Goal: Task Accomplishment & Management: Use online tool/utility

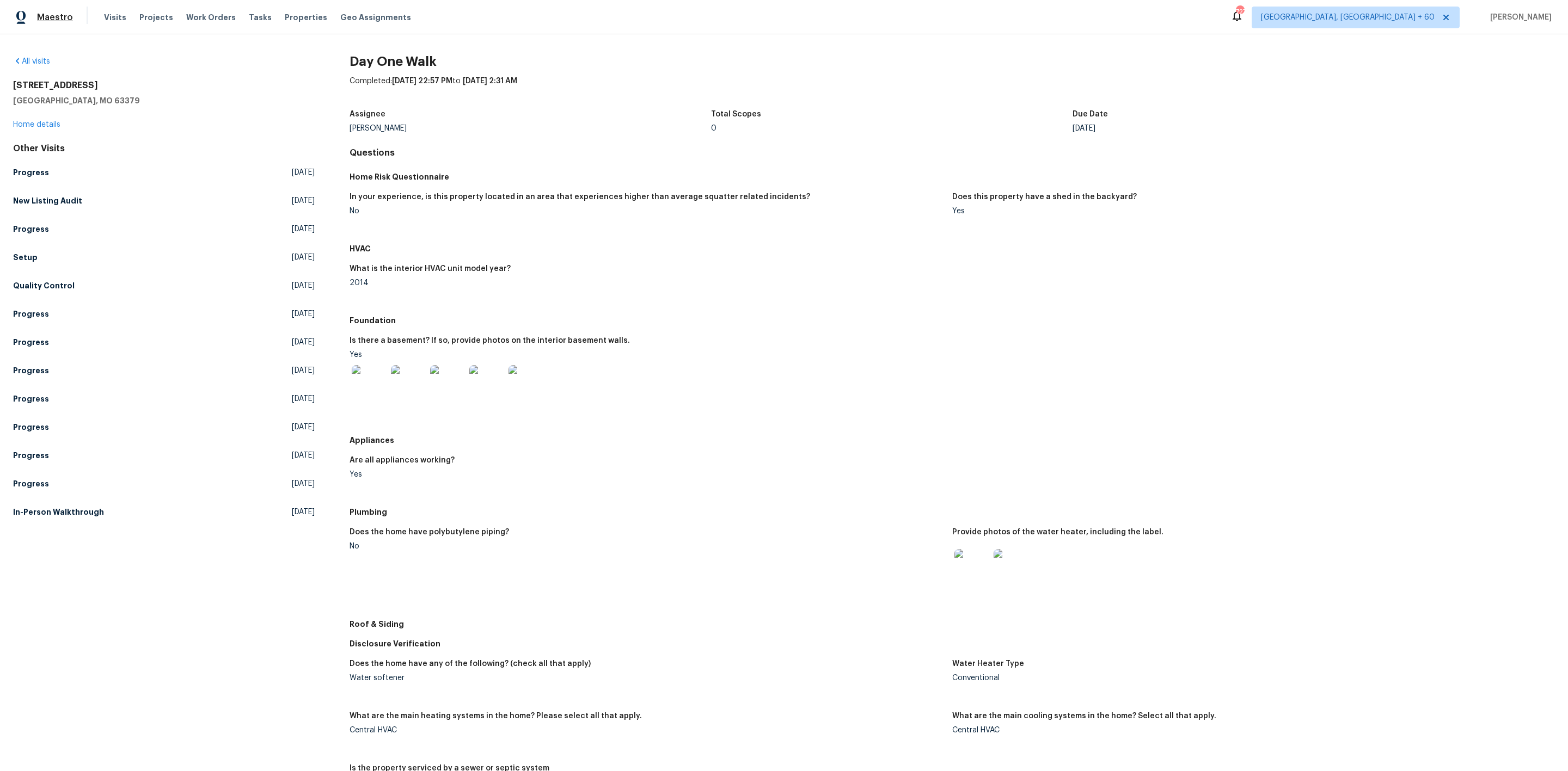
click at [59, 14] on span "Maestro" at bounding box center [55, 17] width 36 height 11
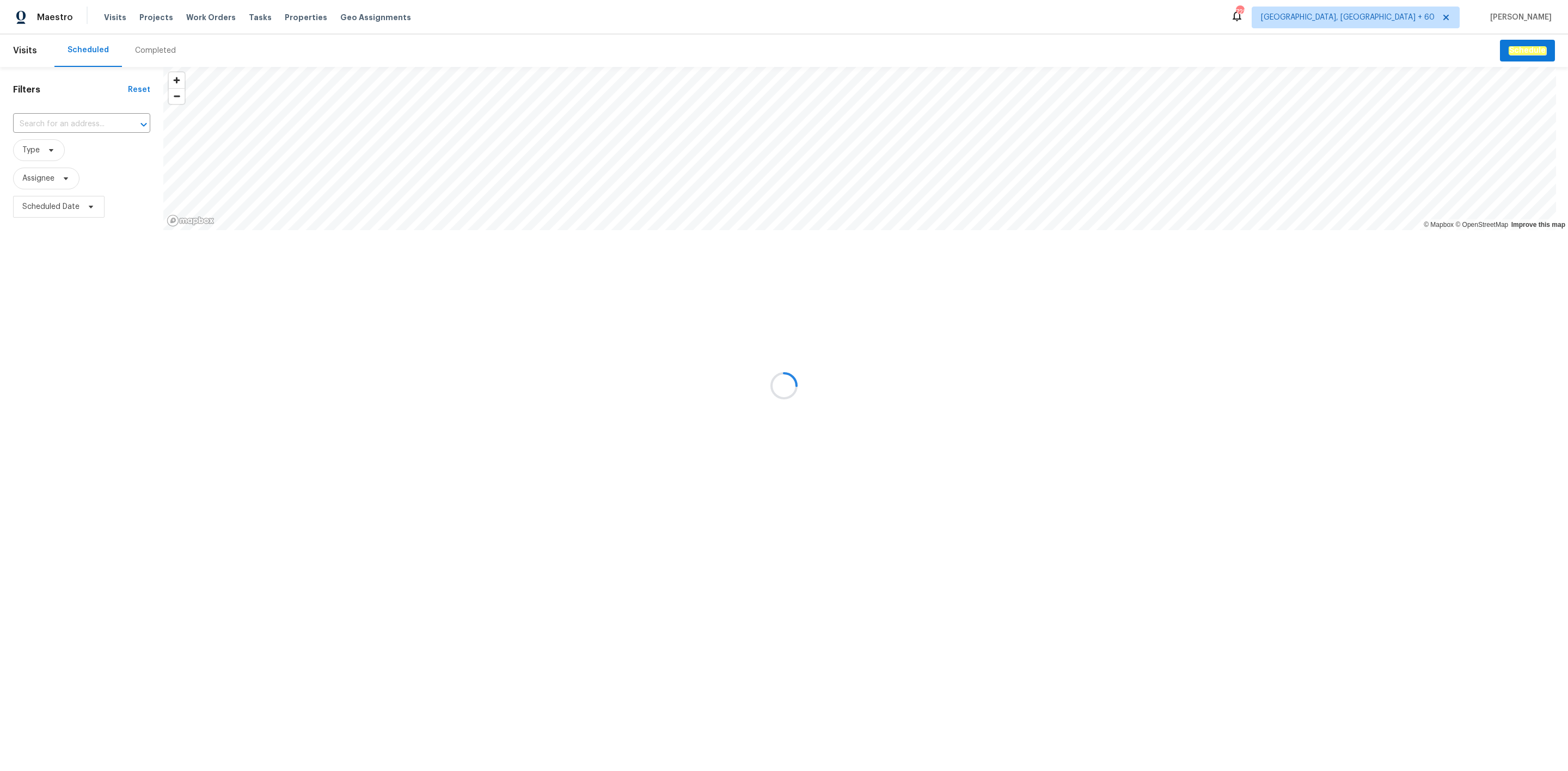
click at [142, 51] on div at bounding box center [784, 385] width 1568 height 771
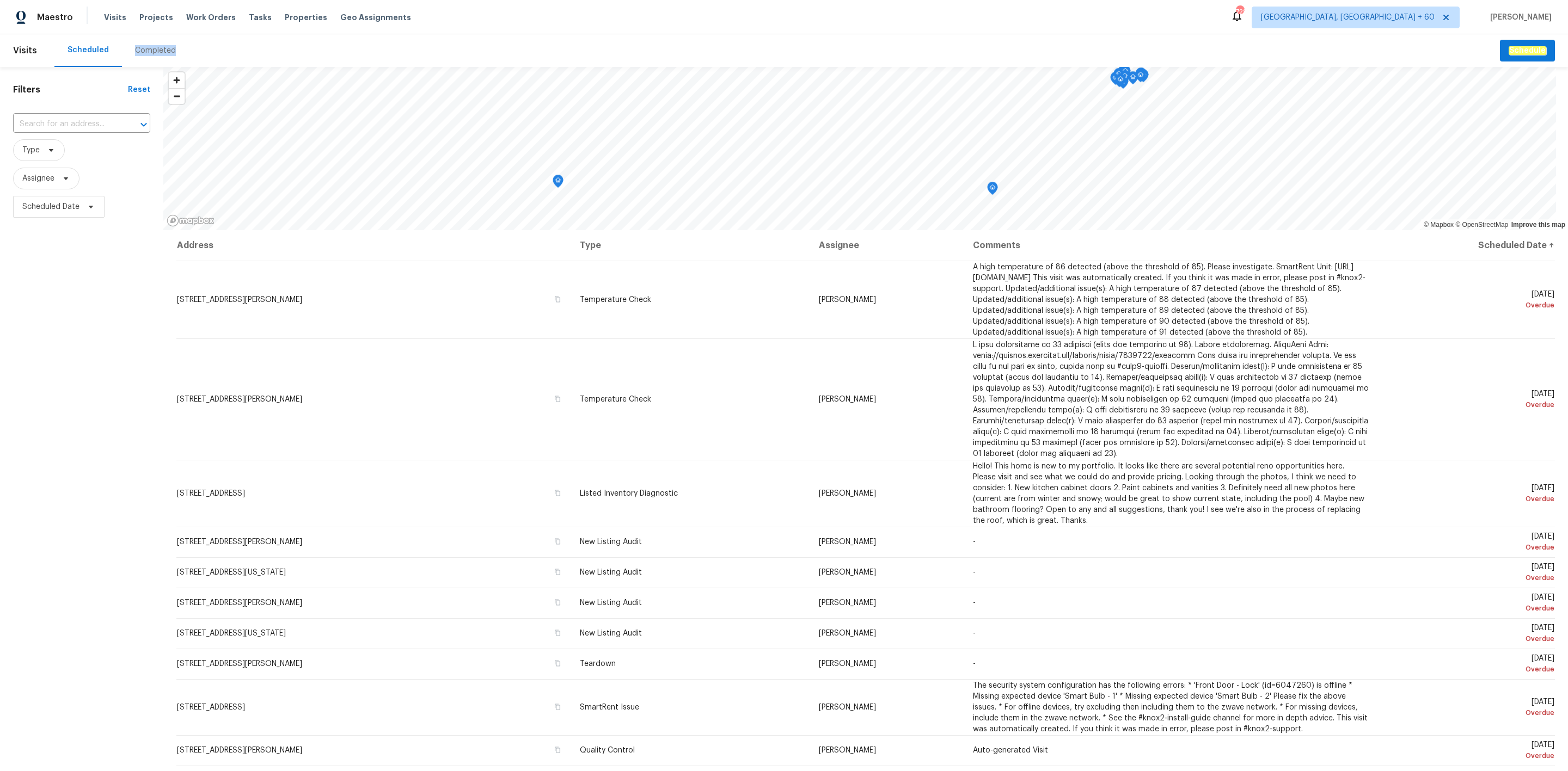
click at [142, 51] on div "Completed" at bounding box center [155, 50] width 41 height 11
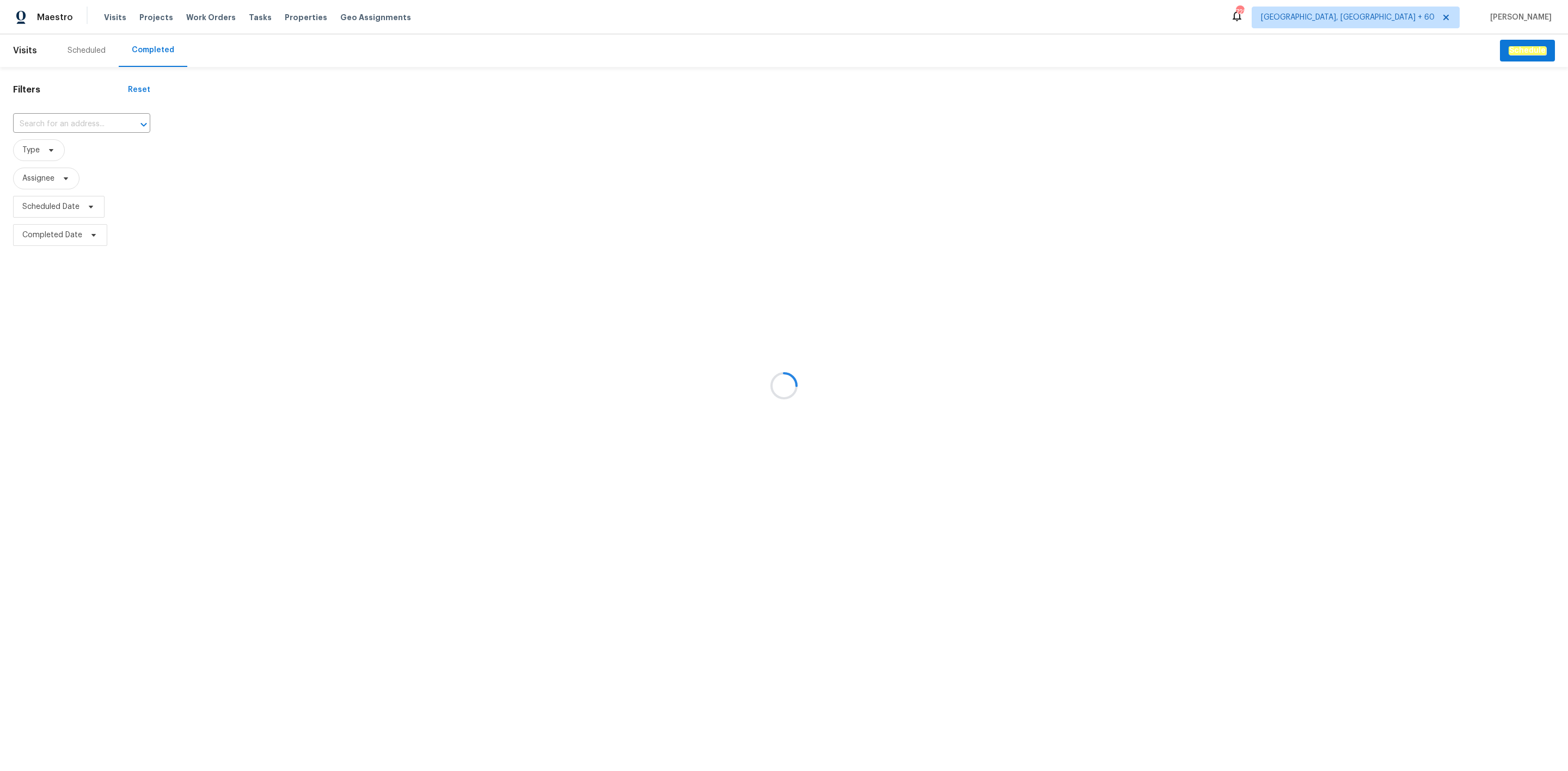
click at [101, 120] on div at bounding box center [784, 385] width 1568 height 771
drag, startPoint x: 79, startPoint y: 106, endPoint x: 84, endPoint y: 123, distance: 17.7
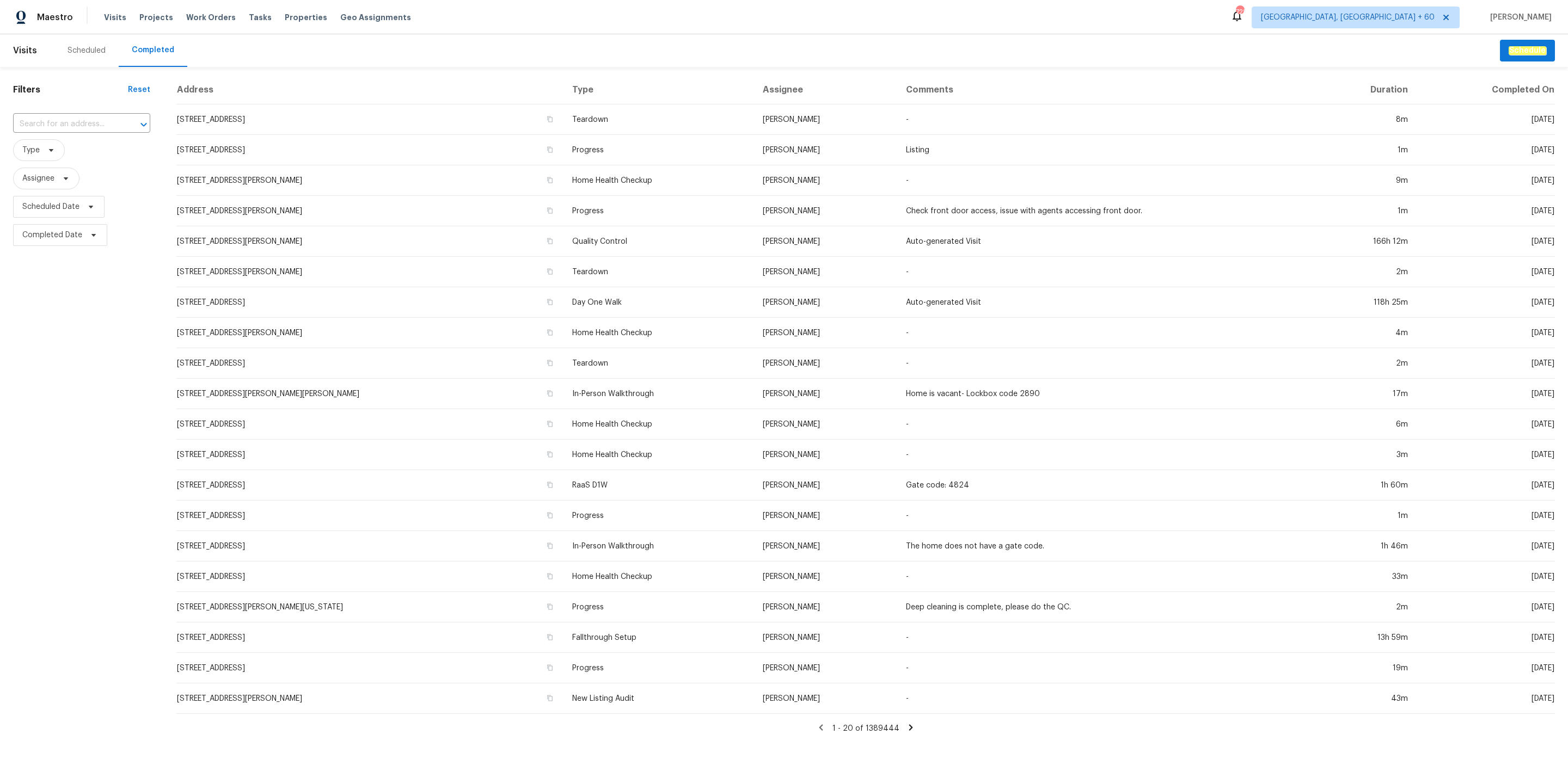
click at [94, 134] on div "​" at bounding box center [82, 124] width 137 height 23
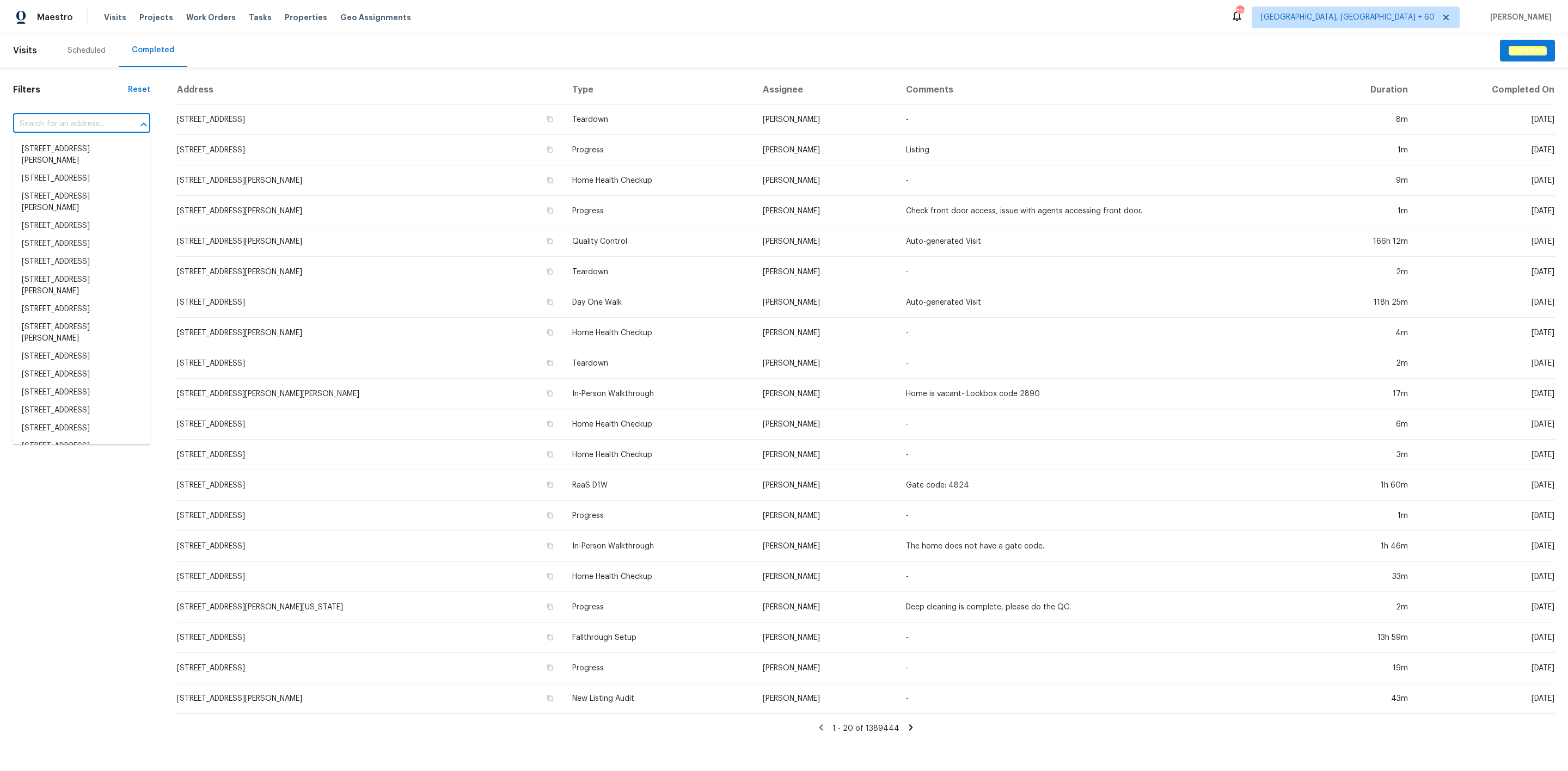
click at [94, 124] on input "text" at bounding box center [67, 124] width 107 height 17
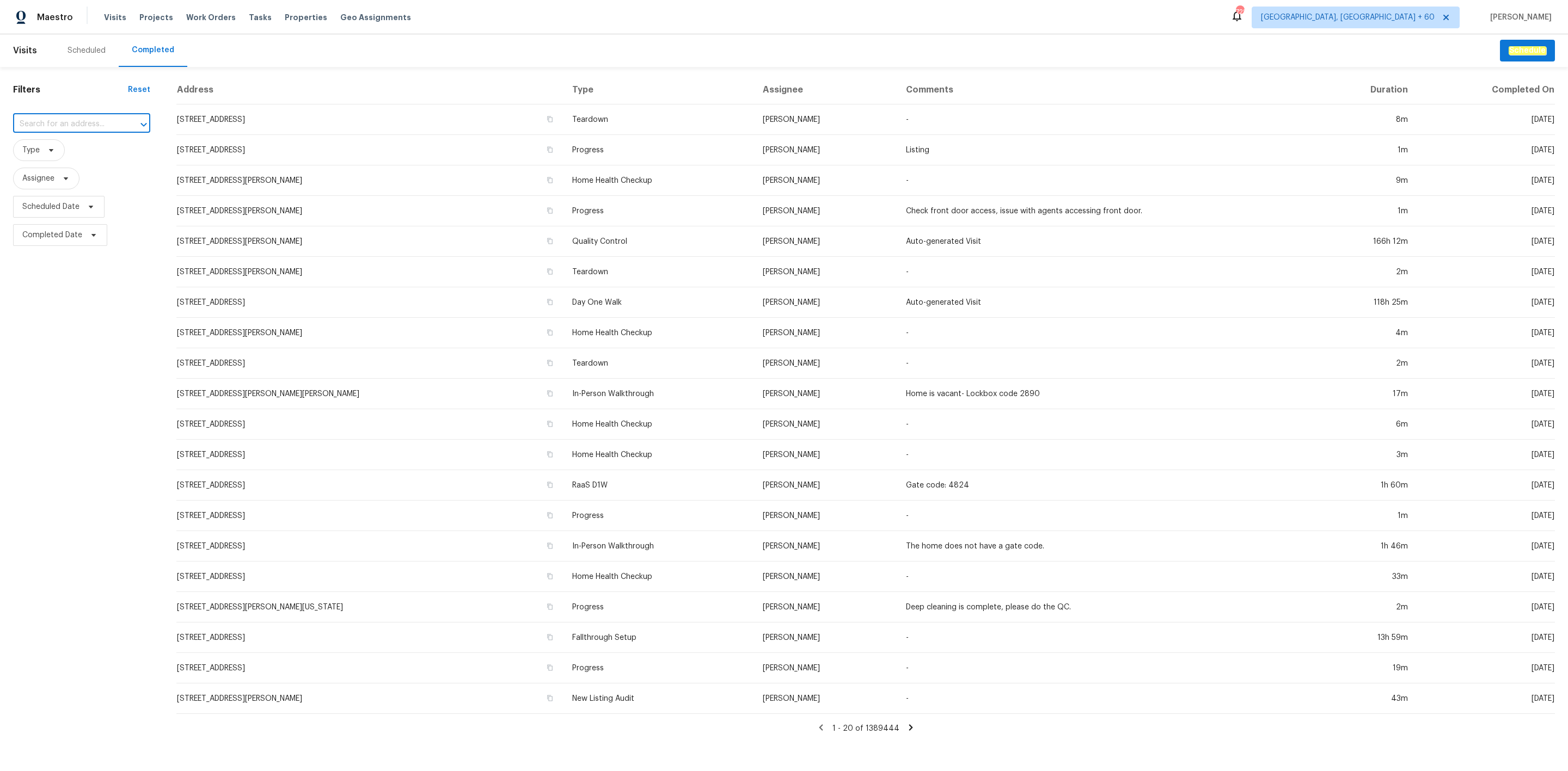
paste input "1902 Stonewyck Ave, Kannapolis, NC 28081"
type input "1902 Stonewyck Ave, Kannapolis, NC 28081"
click at [77, 154] on li "1902 Stonewyck Ave, Kannapolis, NC 28081" at bounding box center [82, 149] width 137 height 18
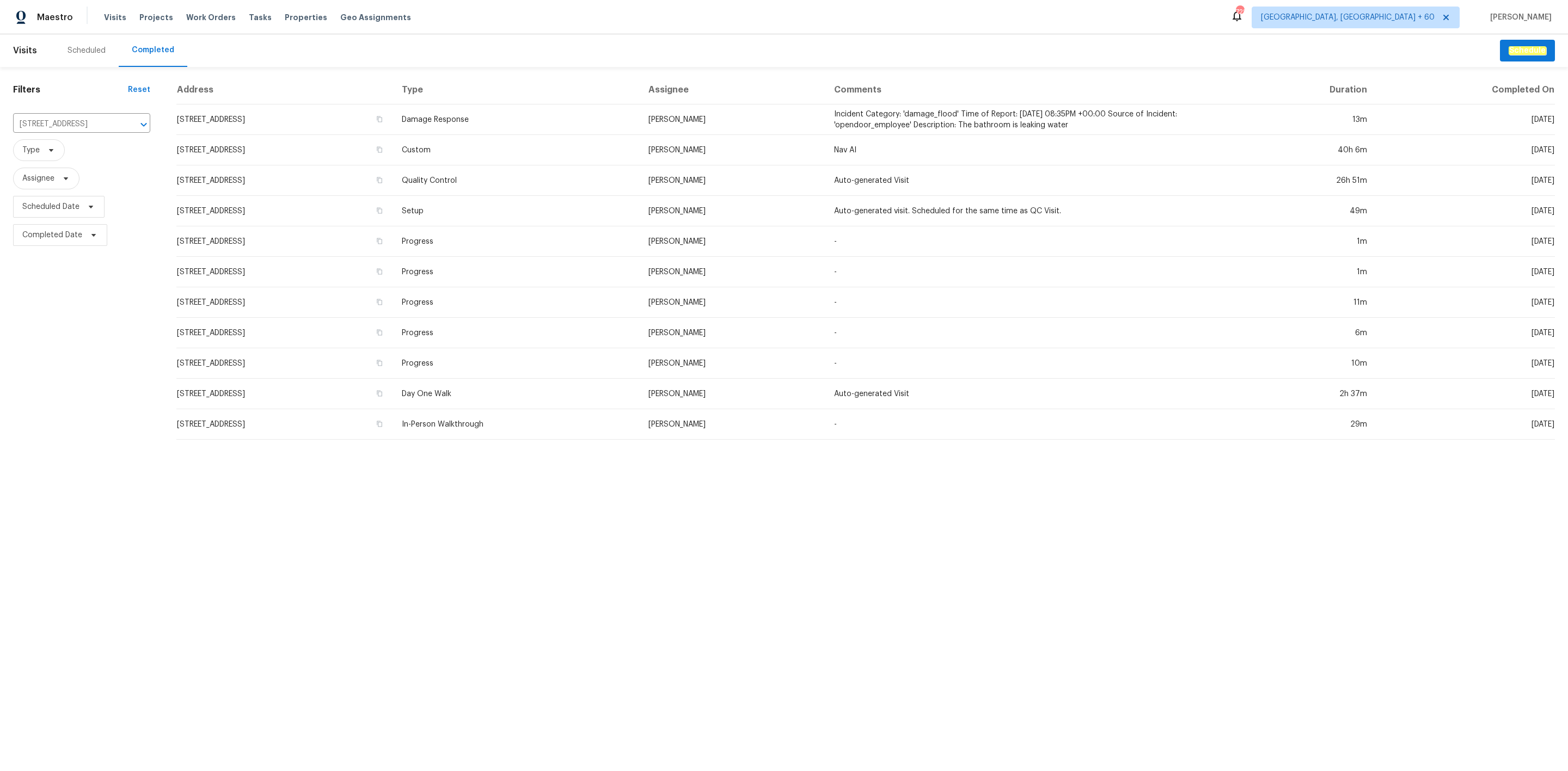
click at [753, 129] on td "[PERSON_NAME]" at bounding box center [732, 119] width 185 height 30
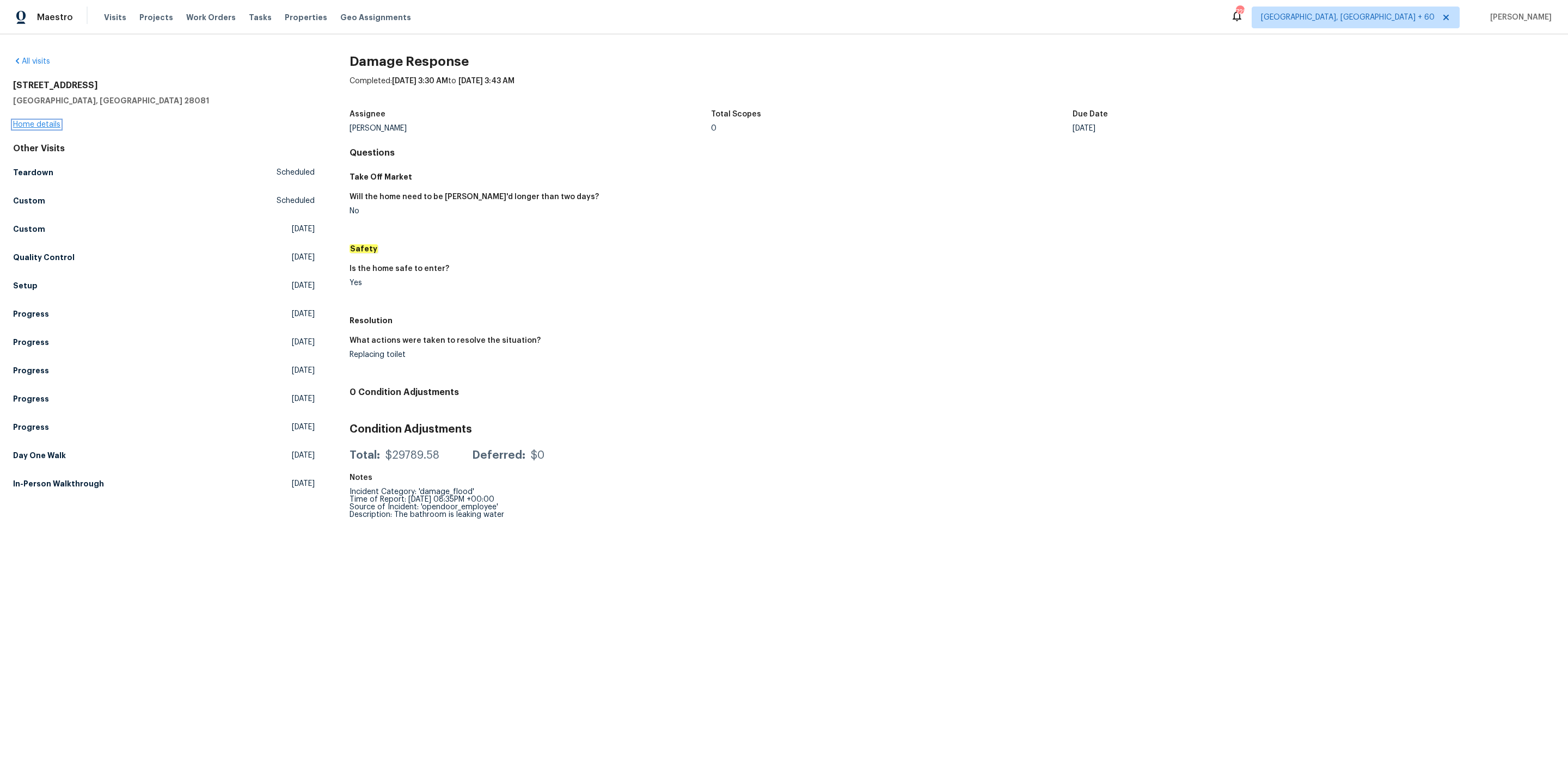
click at [44, 123] on link "Home details" at bounding box center [36, 124] width 47 height 8
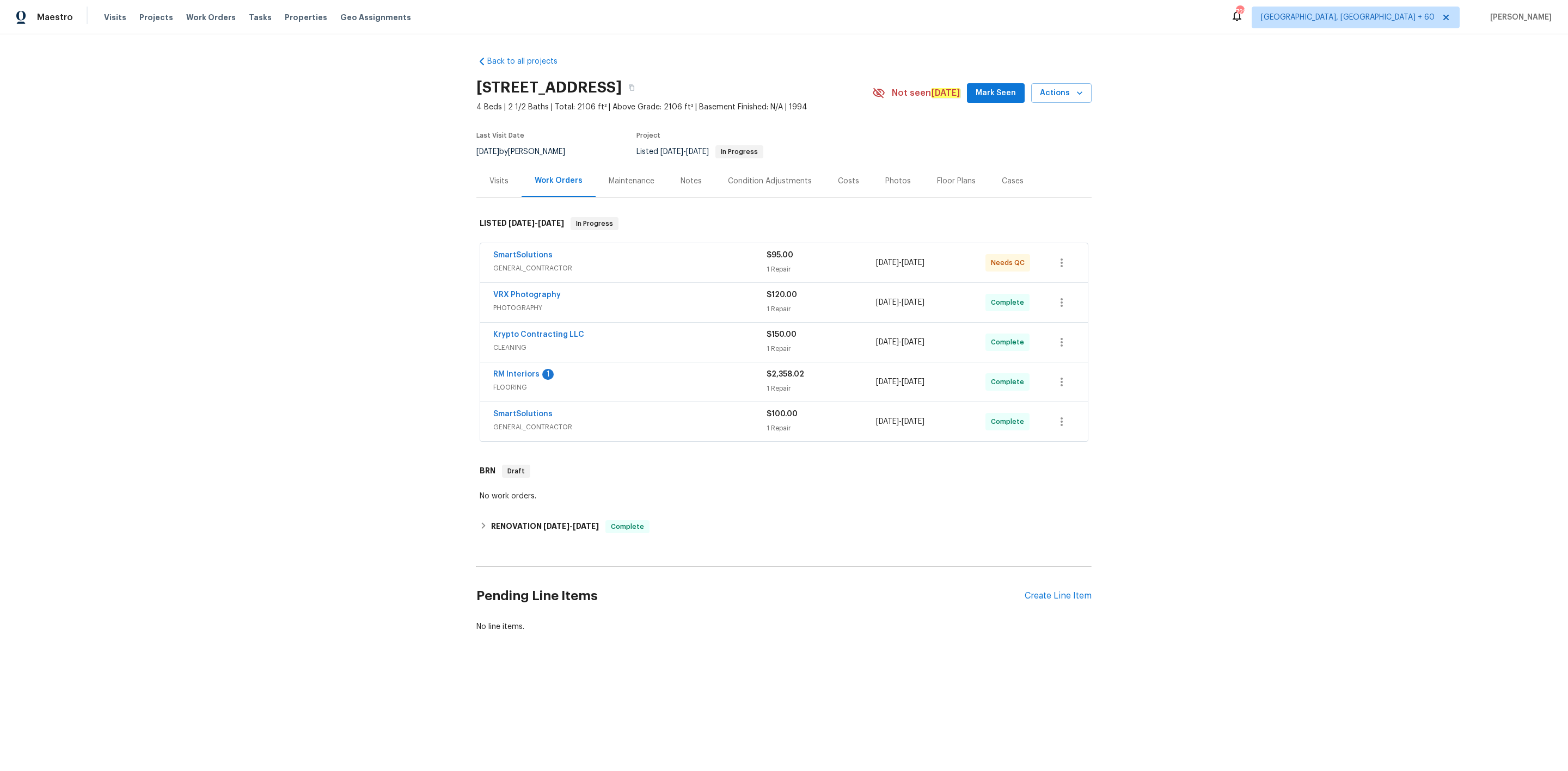
click at [886, 180] on div "Photos" at bounding box center [898, 181] width 26 height 11
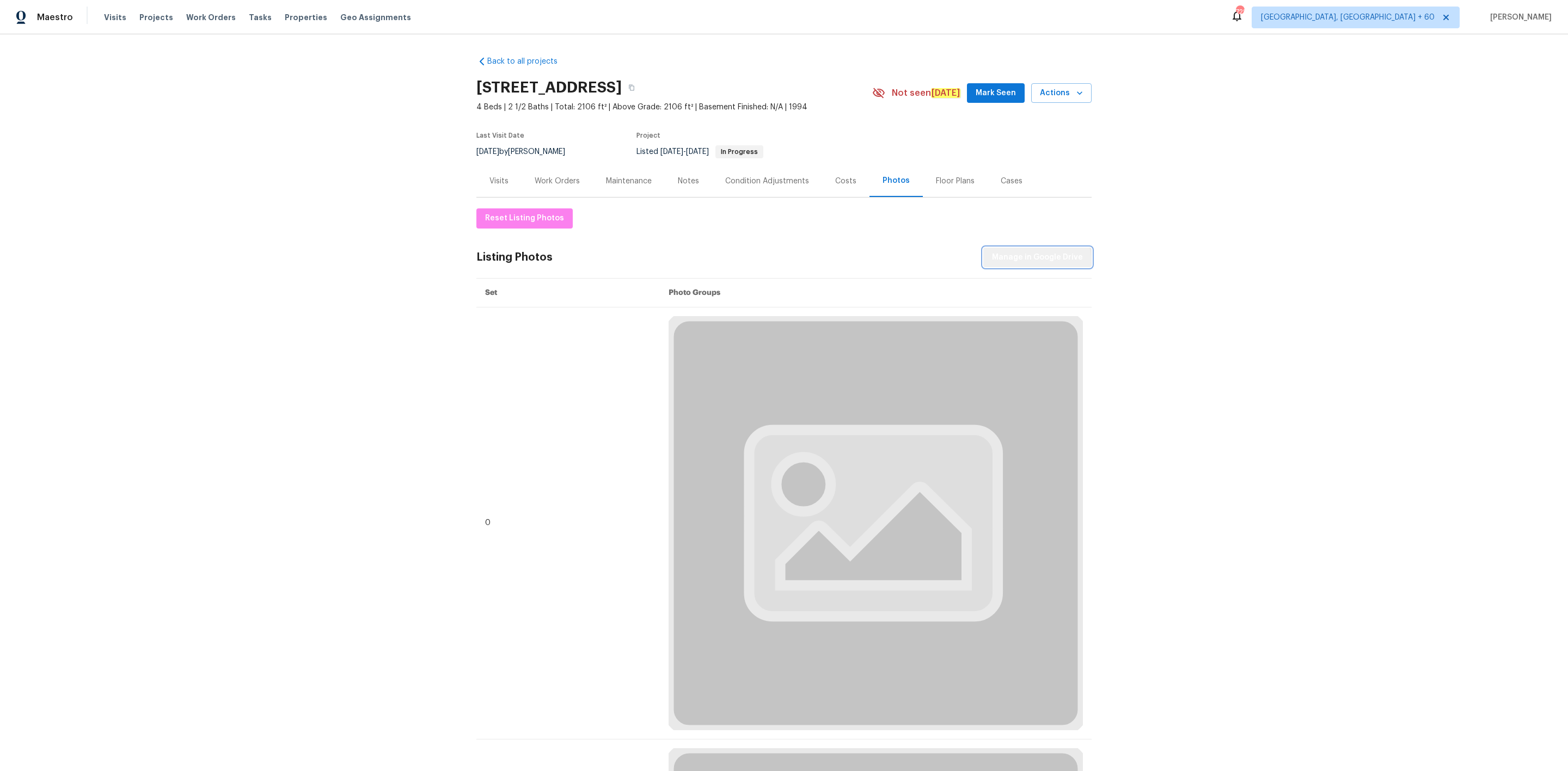
click at [1034, 261] on span "Manage in Google Drive" at bounding box center [1037, 258] width 91 height 14
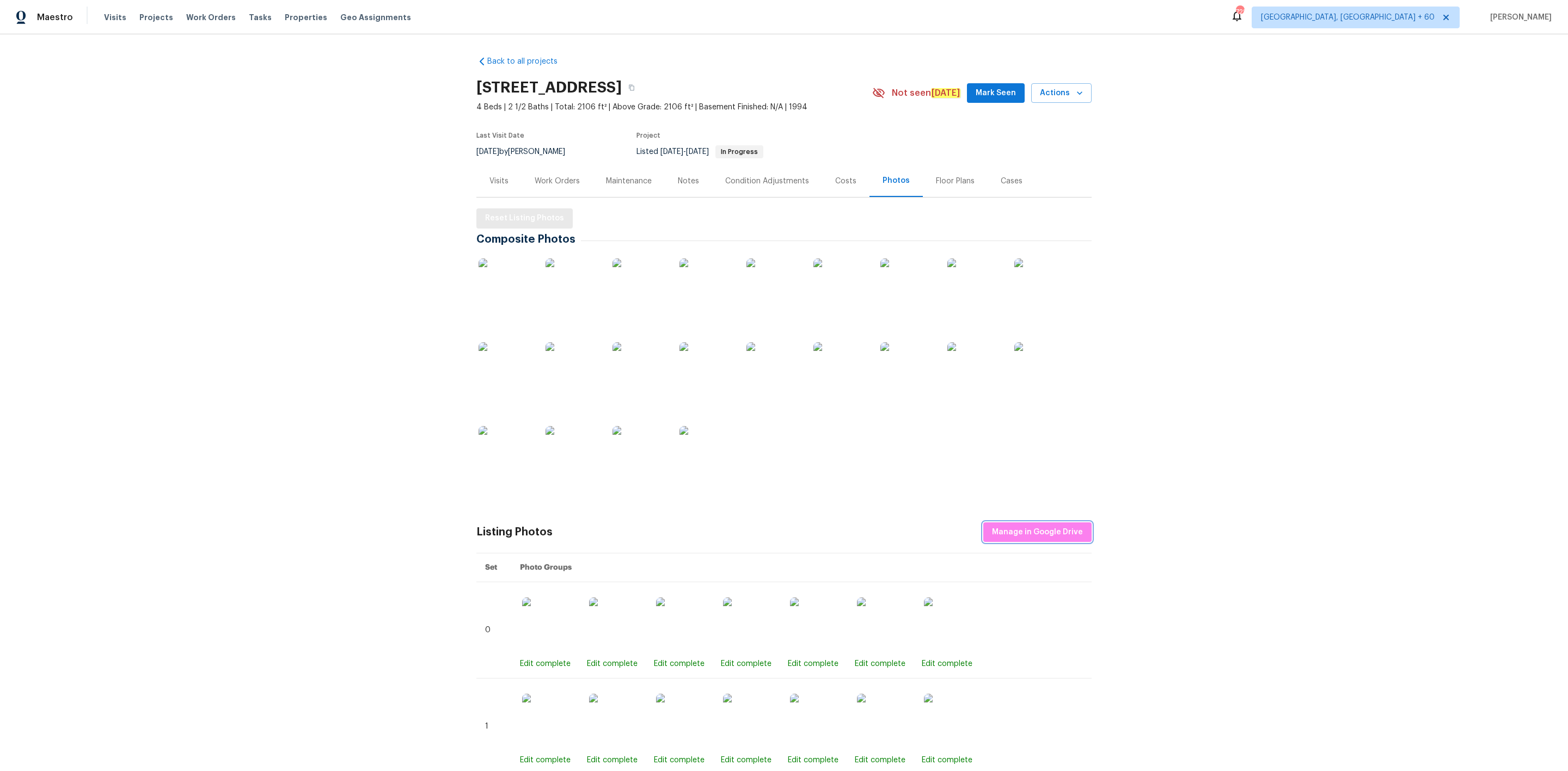
click at [533, 212] on span "Reset Listing Photos" at bounding box center [525, 219] width 79 height 14
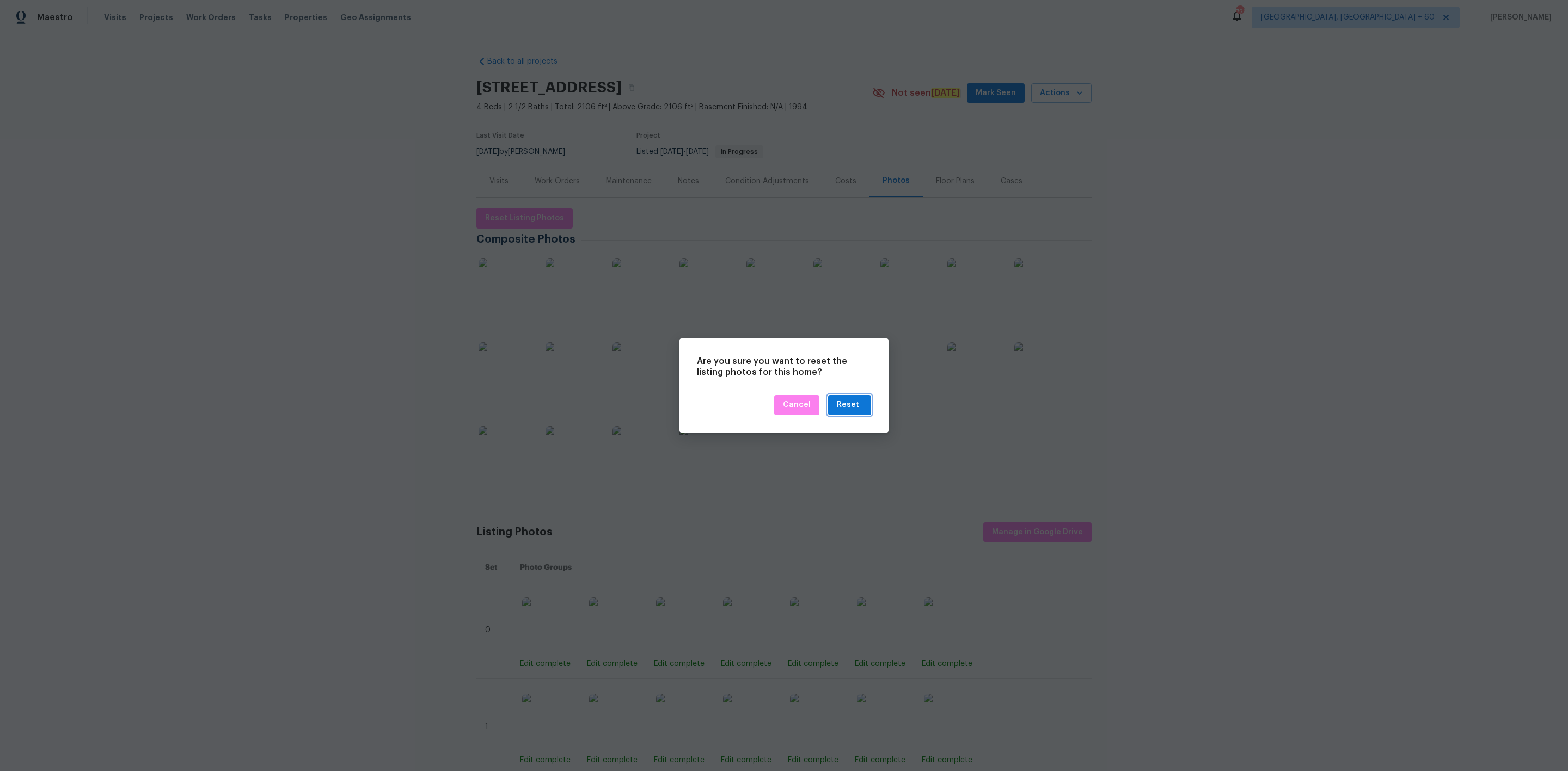
click at [853, 399] on div "Reset" at bounding box center [848, 405] width 23 height 14
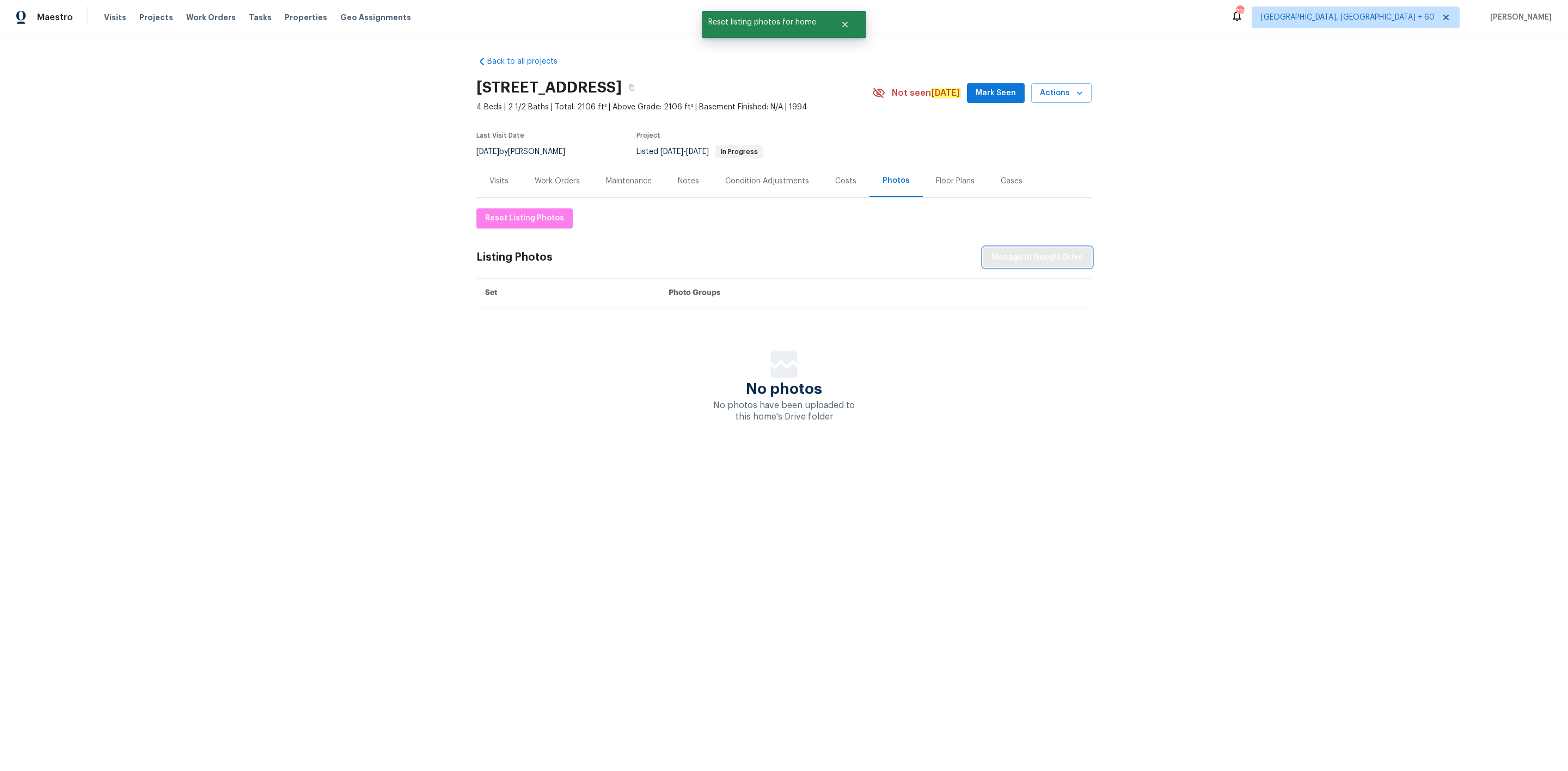
click at [1033, 262] on span "Manage in Google Drive" at bounding box center [1037, 258] width 91 height 14
click at [60, 16] on span "Maestro" at bounding box center [55, 17] width 36 height 11
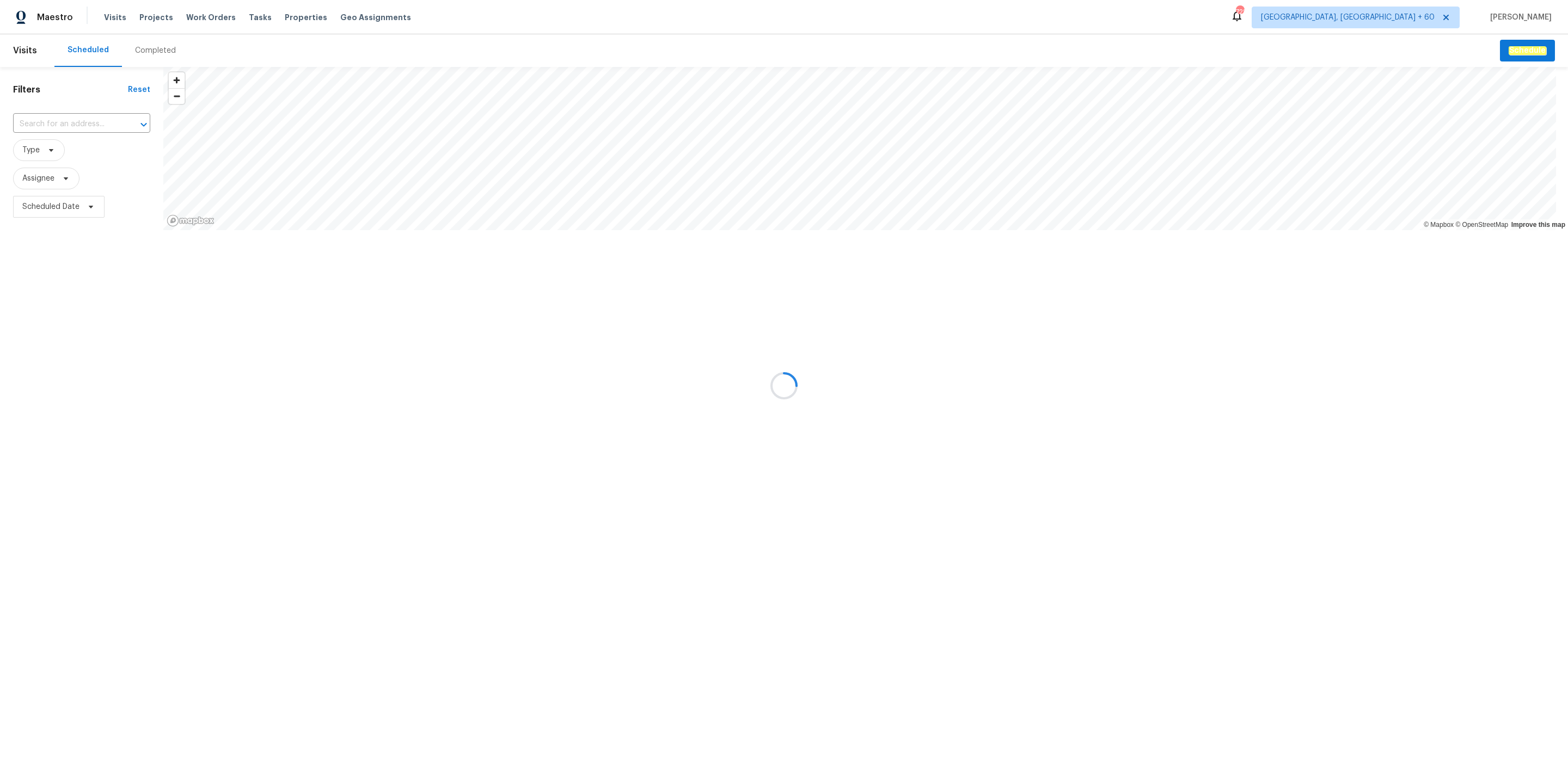
click at [152, 48] on div at bounding box center [784, 385] width 1568 height 771
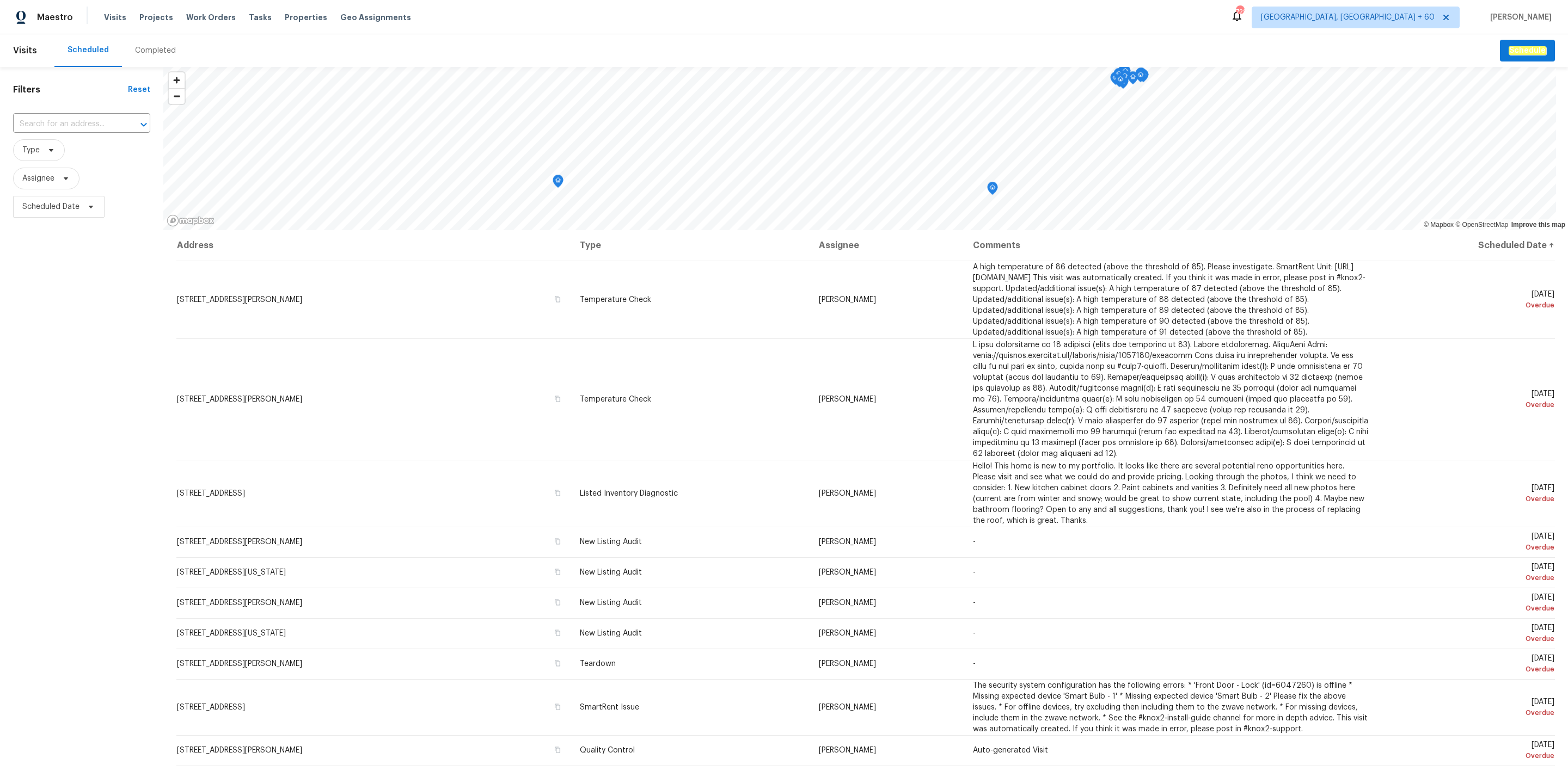
click at [155, 53] on div "Completed" at bounding box center [155, 50] width 41 height 11
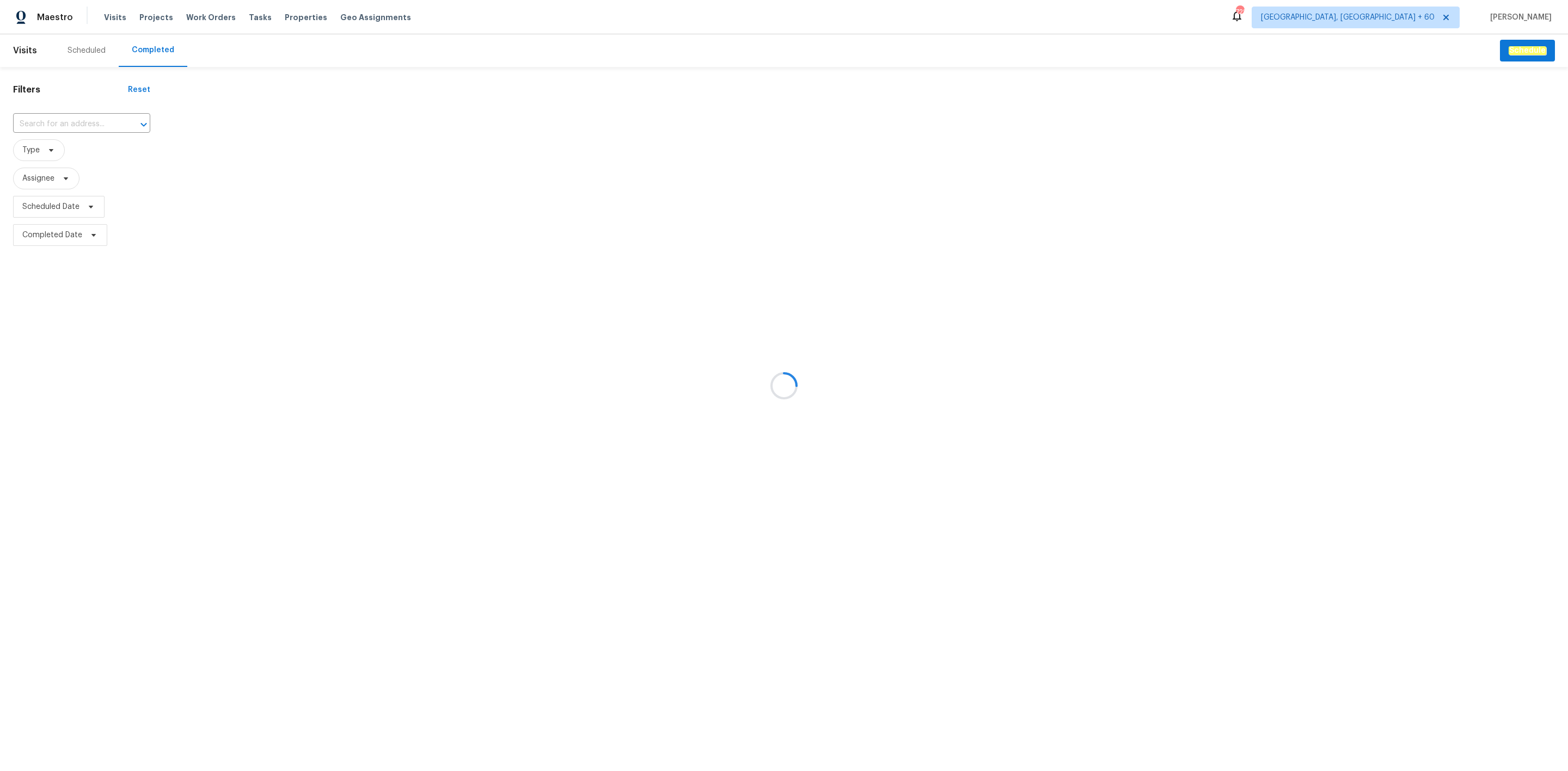
click at [72, 126] on div at bounding box center [784, 385] width 1568 height 771
click at [70, 123] on div at bounding box center [784, 385] width 1568 height 771
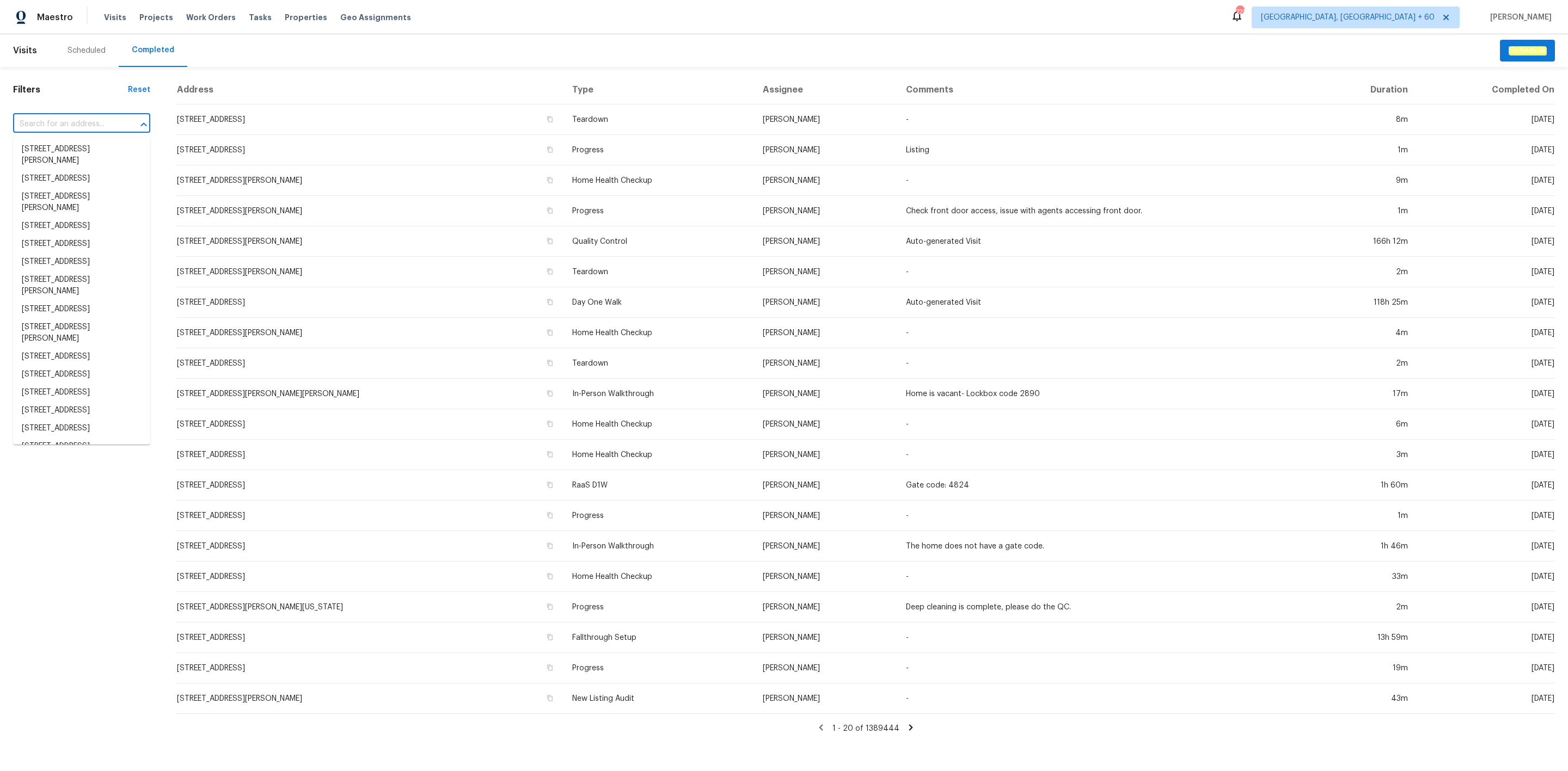
click at [60, 116] on input "text" at bounding box center [67, 124] width 107 height 17
paste input "[STREET_ADDRESS][PERSON_NAME]"
type input "[STREET_ADDRESS][PERSON_NAME]"
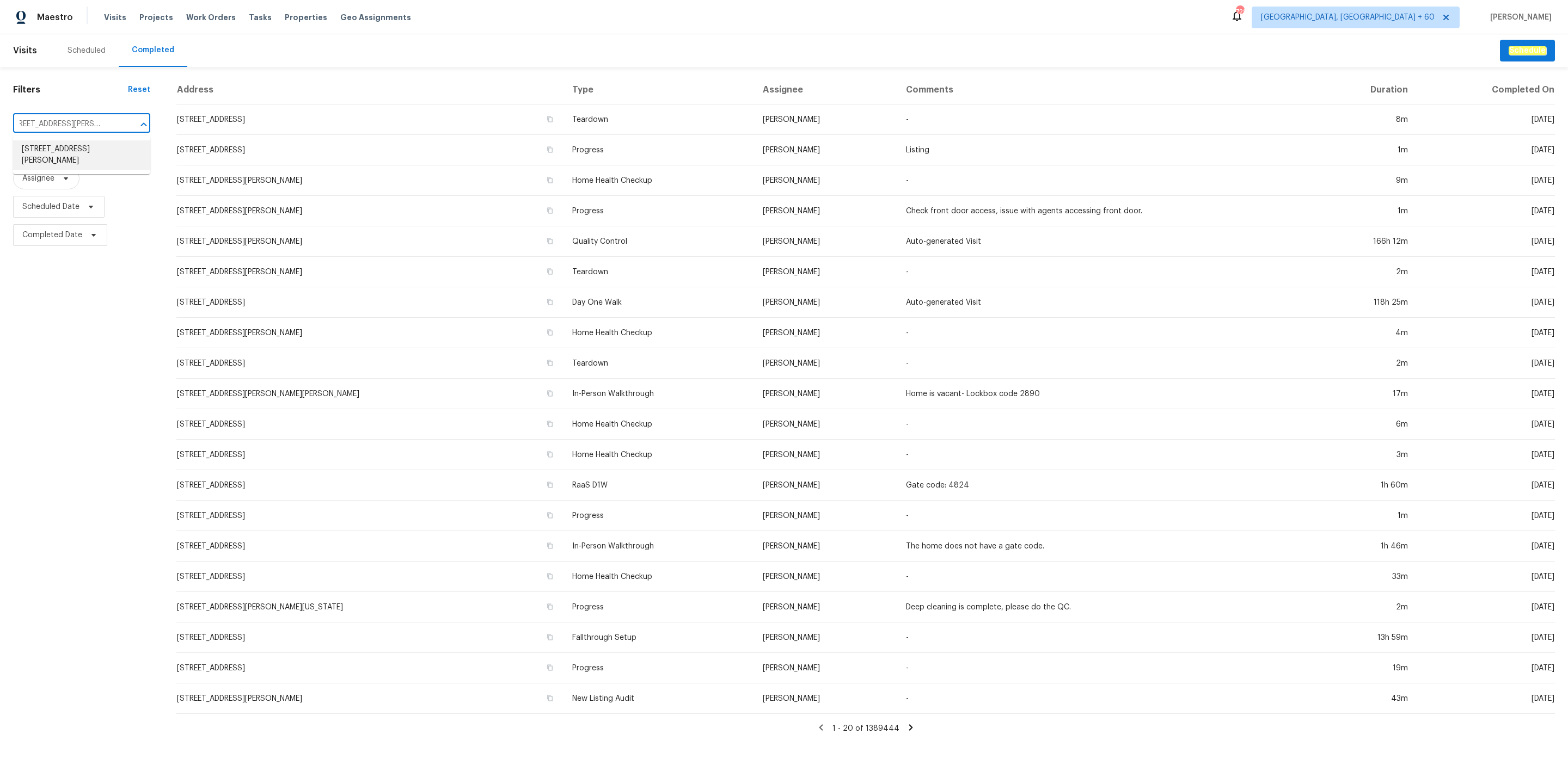
click at [86, 150] on li "[STREET_ADDRESS][PERSON_NAME]" at bounding box center [82, 155] width 137 height 30
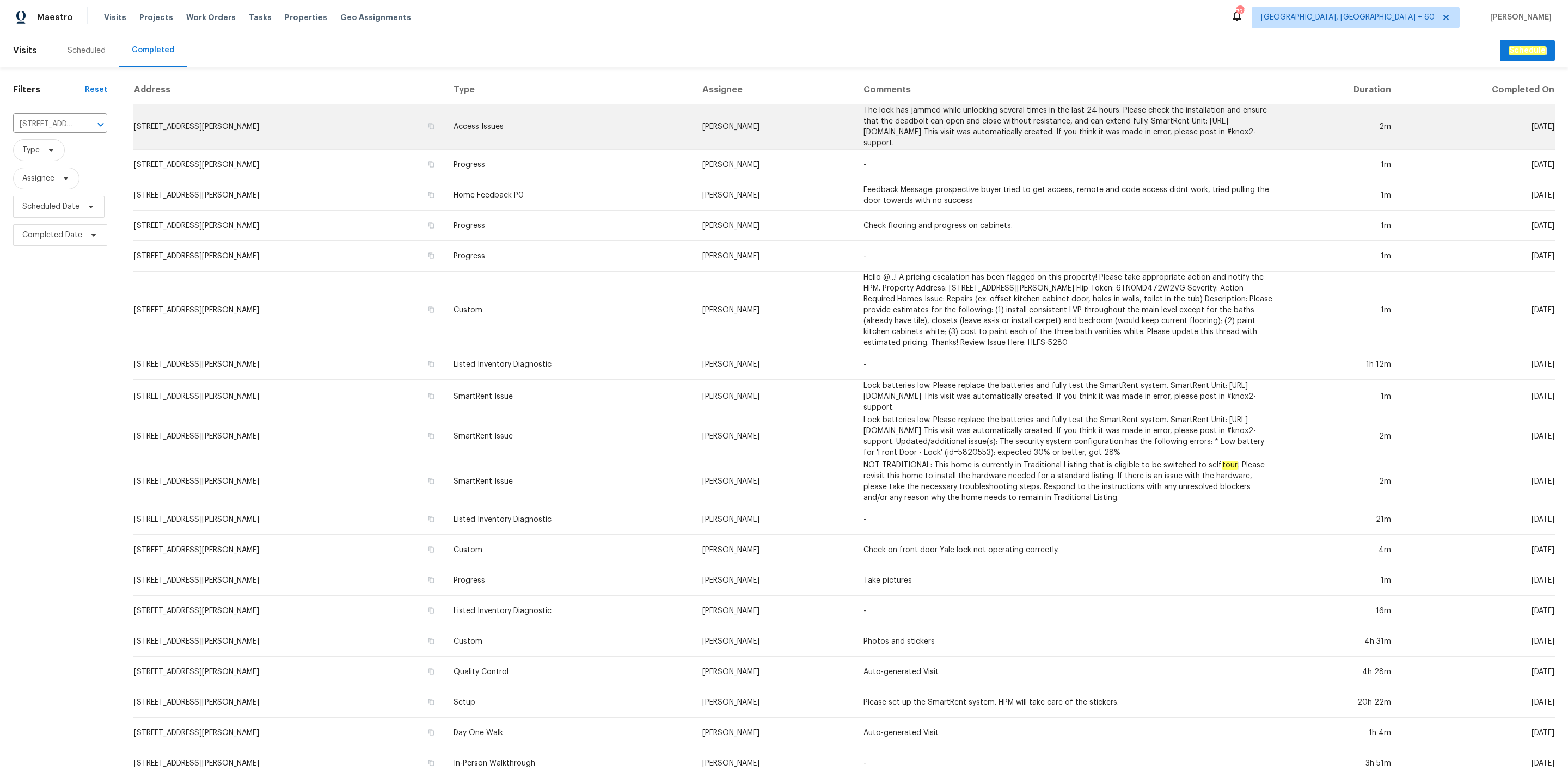
click at [626, 124] on td "Access Issues" at bounding box center [570, 127] width 249 height 45
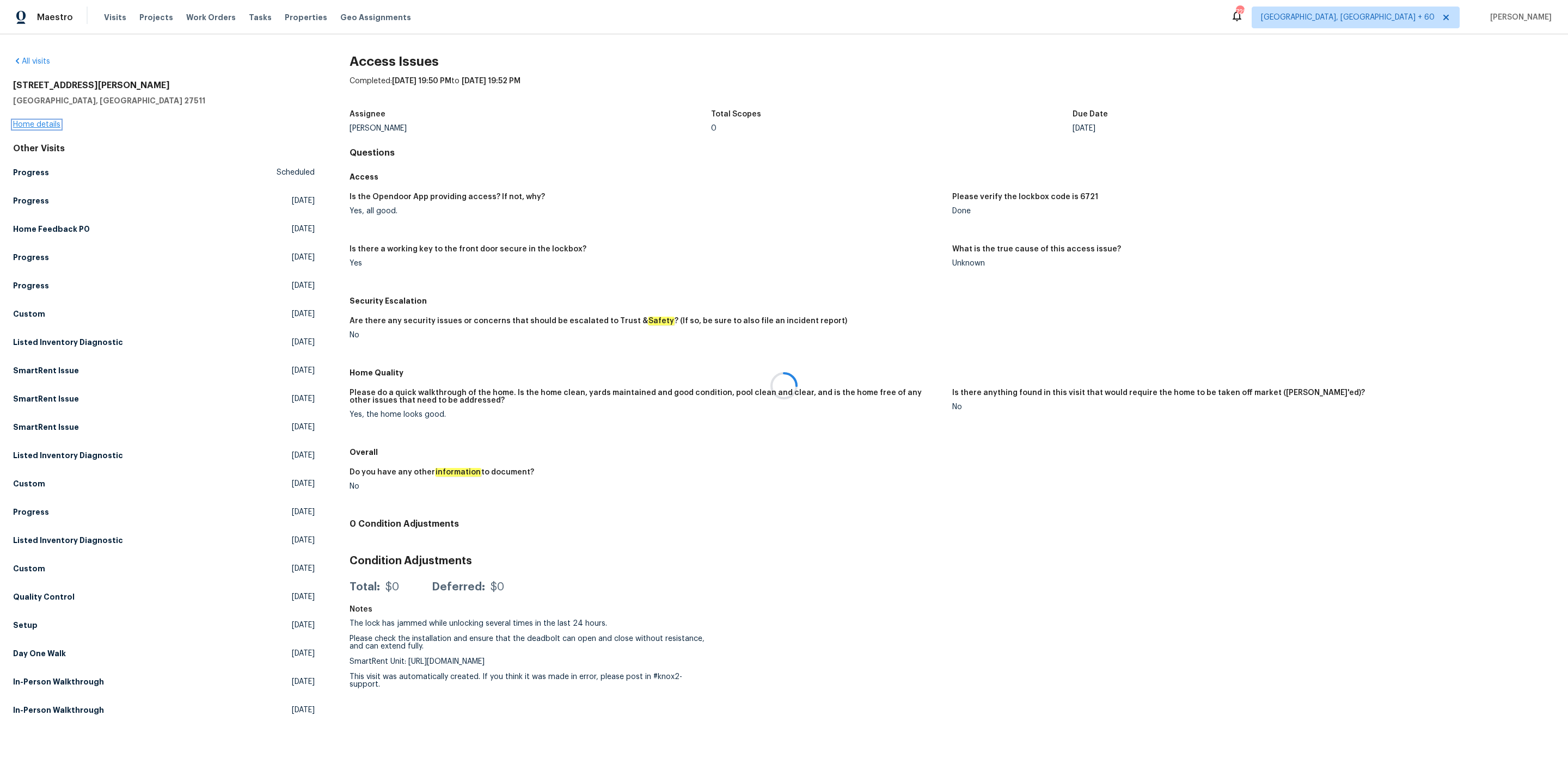
click at [48, 123] on link "Home details" at bounding box center [36, 124] width 47 height 8
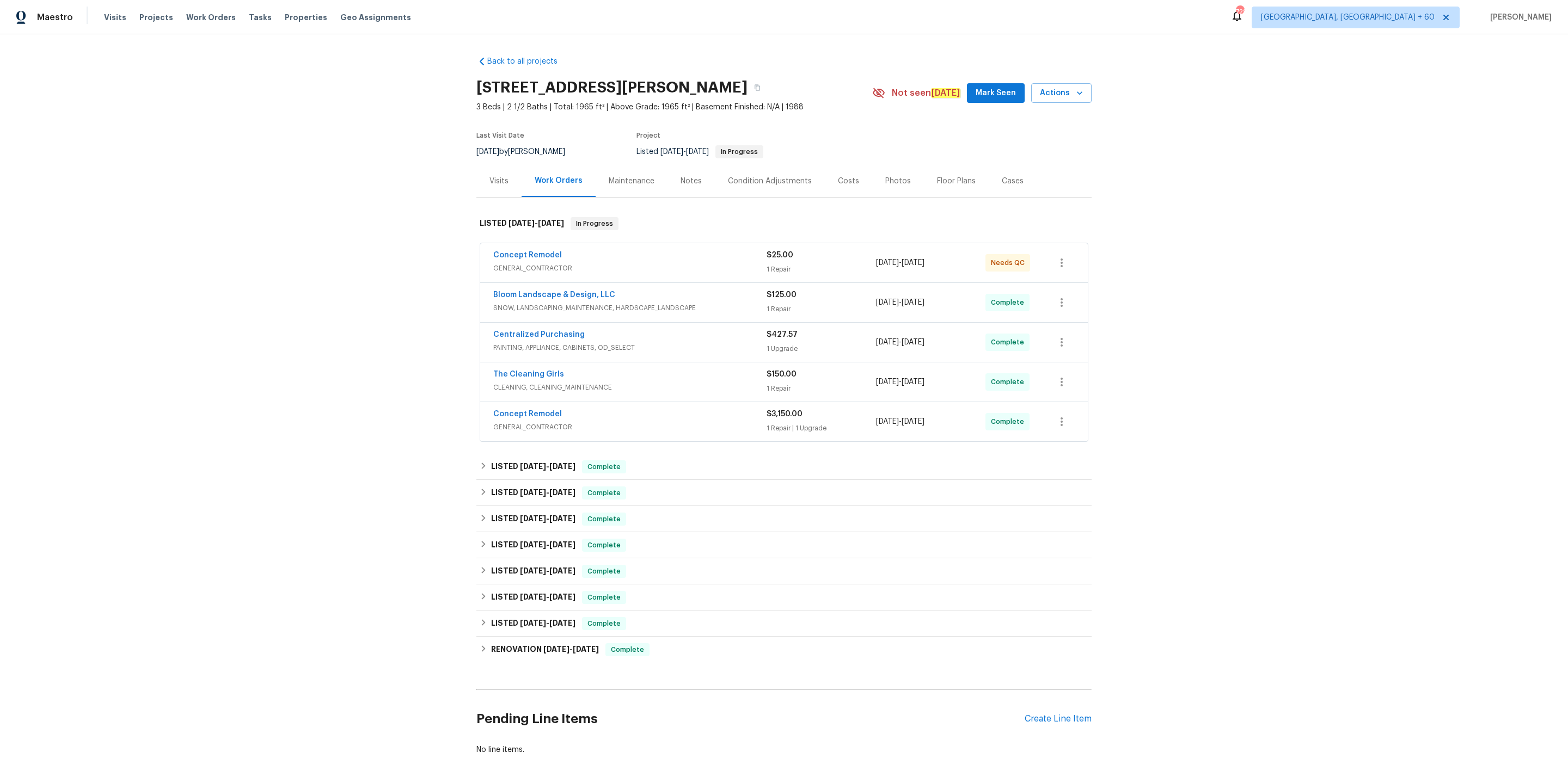
click at [898, 183] on div "Photos" at bounding box center [898, 181] width 26 height 11
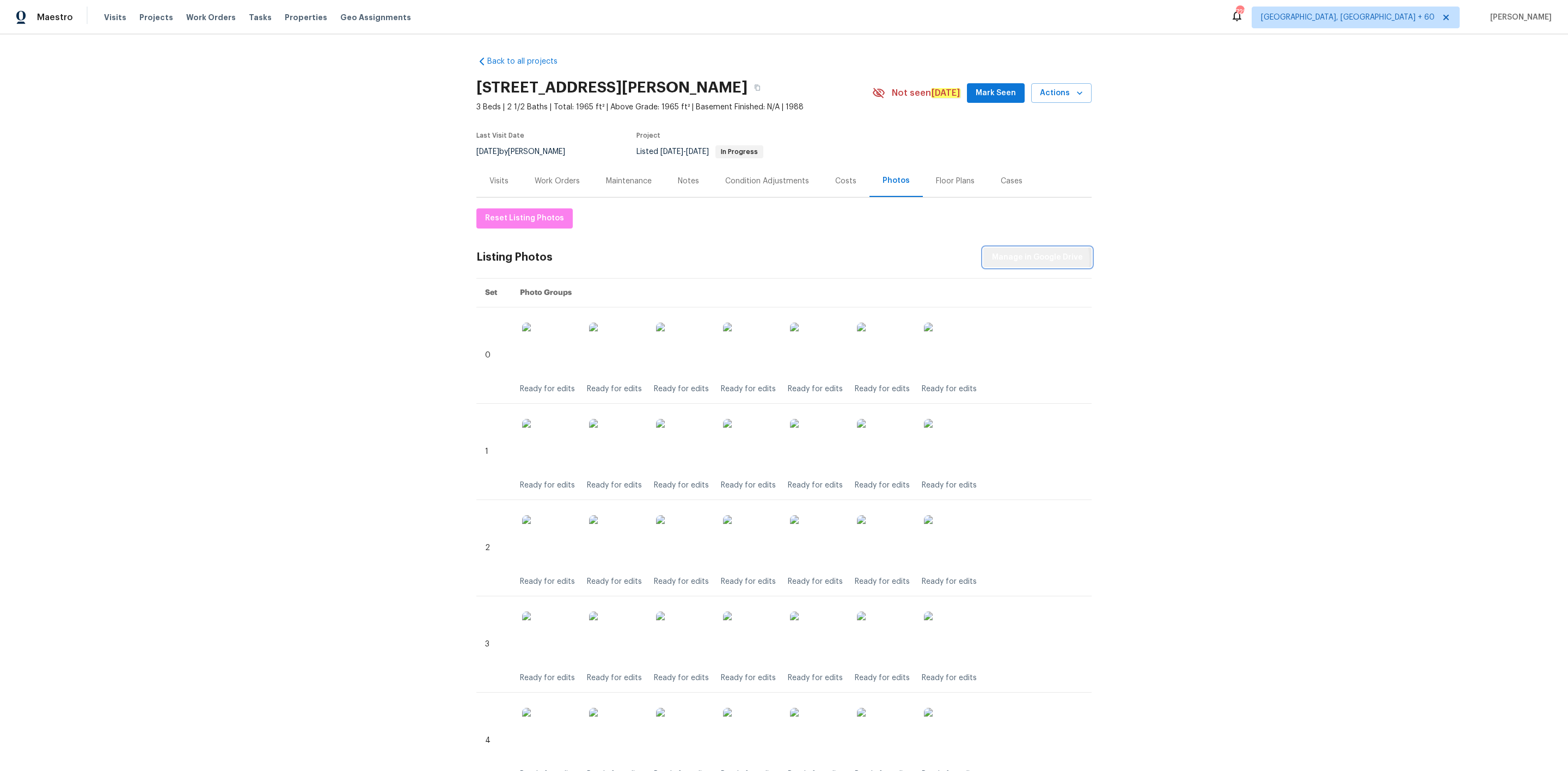
click at [1025, 260] on span "Manage in Google Drive" at bounding box center [1037, 258] width 91 height 14
click at [499, 229] on div "Reset Listing Photos Listing Photos Manage in Google Drive Set Photo Groups 0 R…" at bounding box center [784, 499] width 616 height 581
click at [500, 217] on span "Reset Listing Photos" at bounding box center [525, 219] width 79 height 14
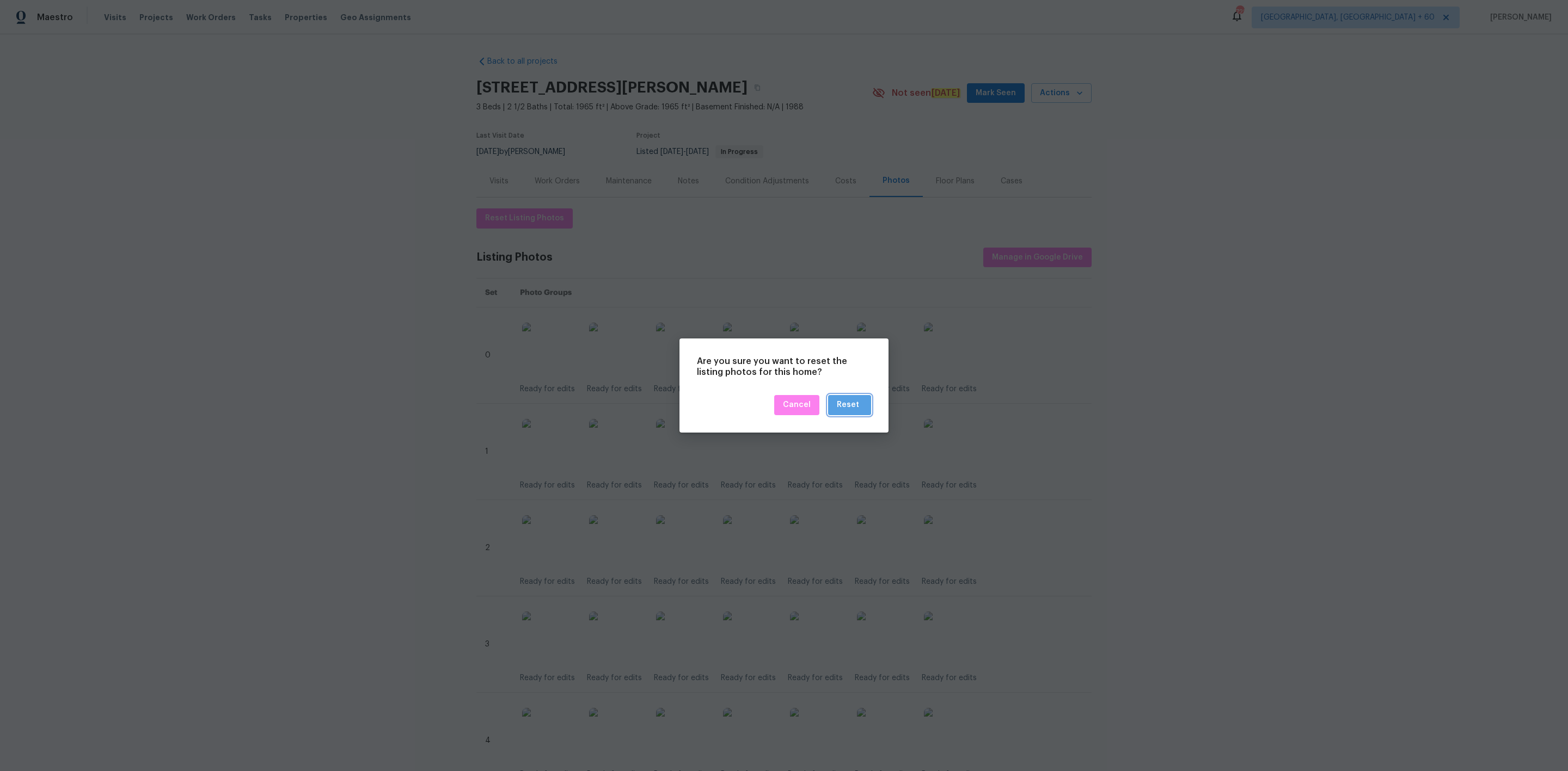
click at [853, 405] on div "Reset" at bounding box center [848, 405] width 23 height 14
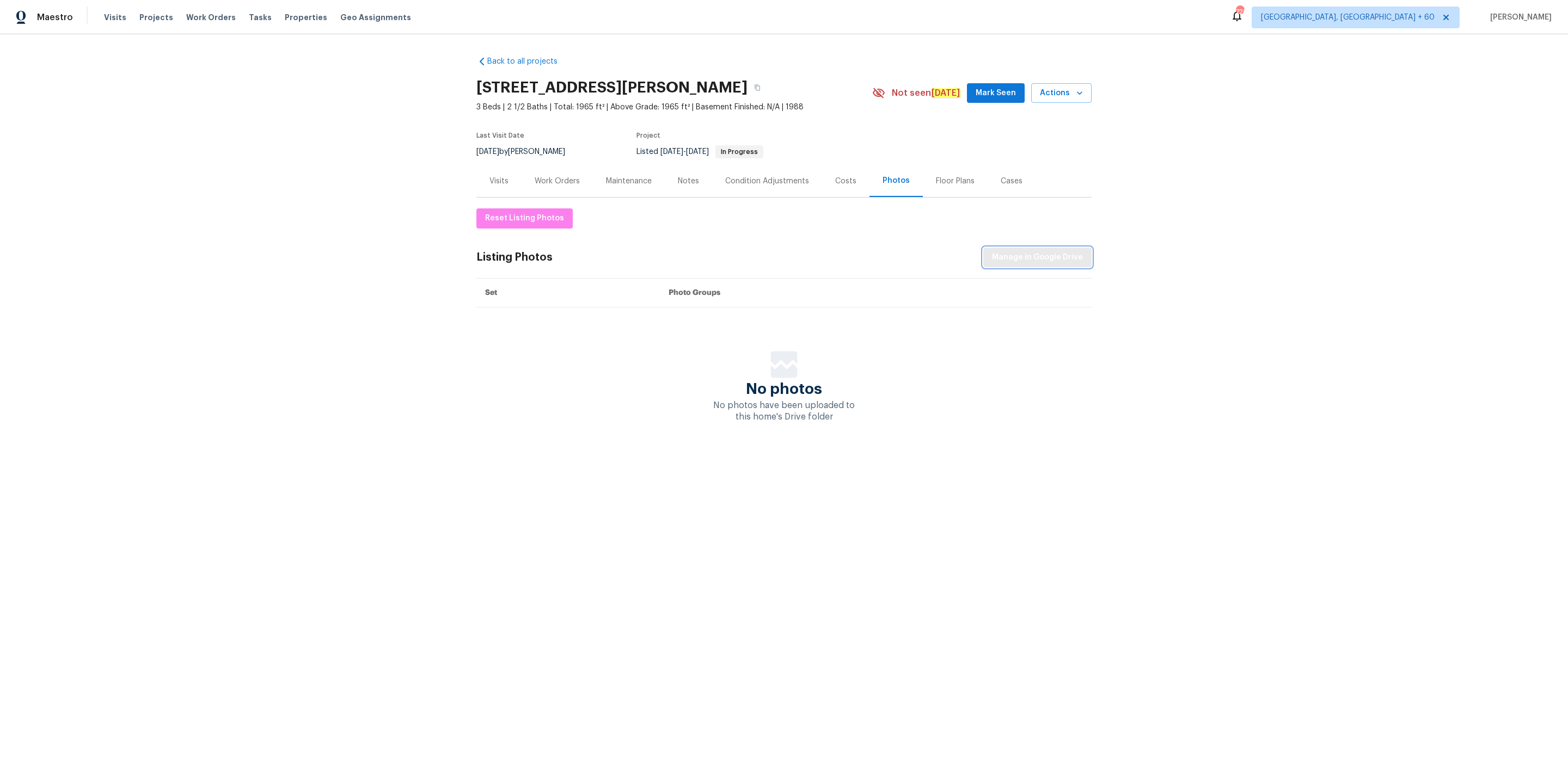
click at [1037, 257] on span "Manage in Google Drive" at bounding box center [1037, 258] width 91 height 14
